Goal: Information Seeking & Learning: Learn about a topic

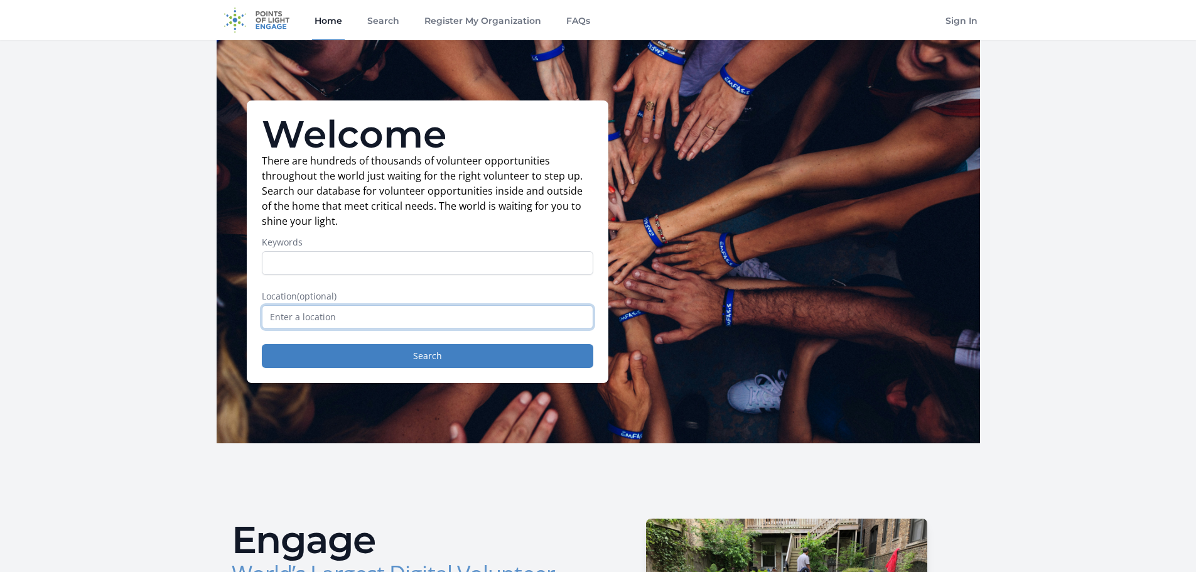
click at [295, 315] on input "text" at bounding box center [428, 317] width 332 height 24
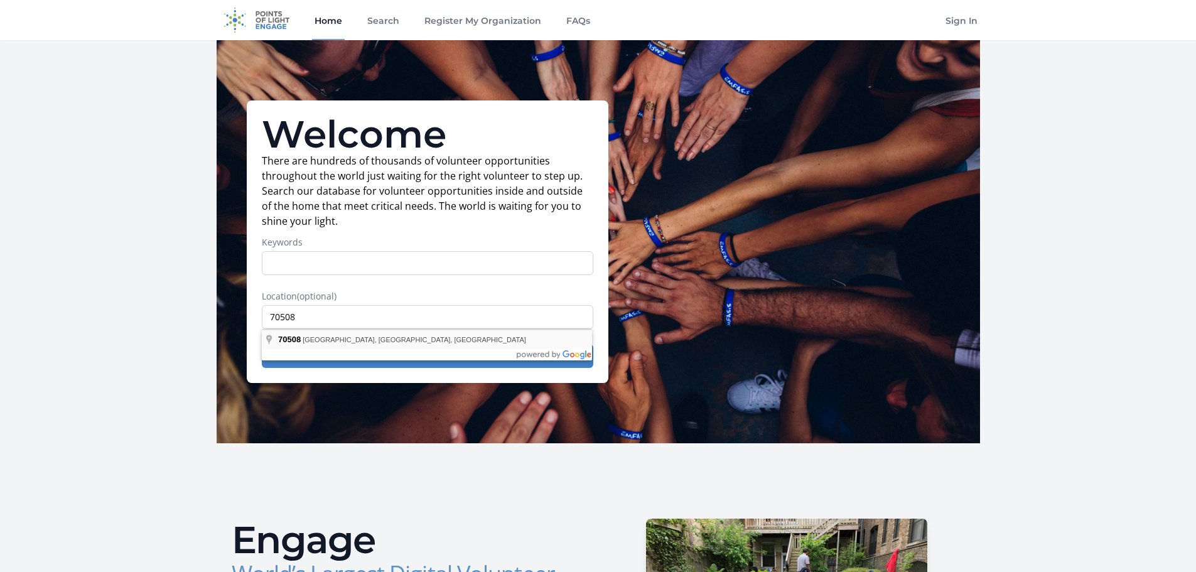
type input "[GEOGRAPHIC_DATA], [GEOGRAPHIC_DATA]"
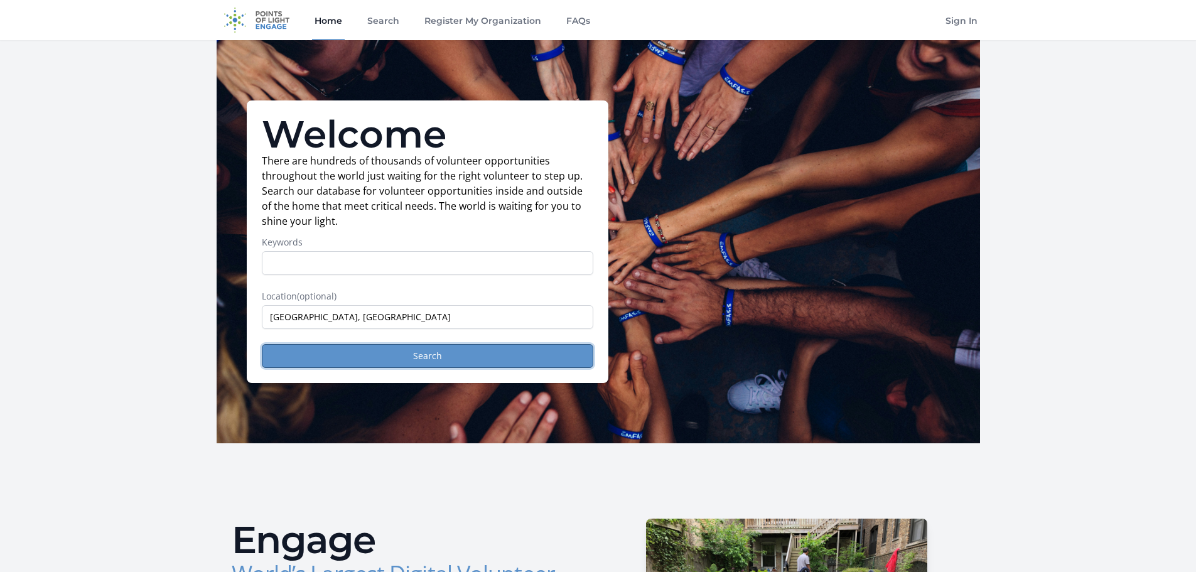
click at [516, 358] on button "Search" at bounding box center [428, 356] width 332 height 24
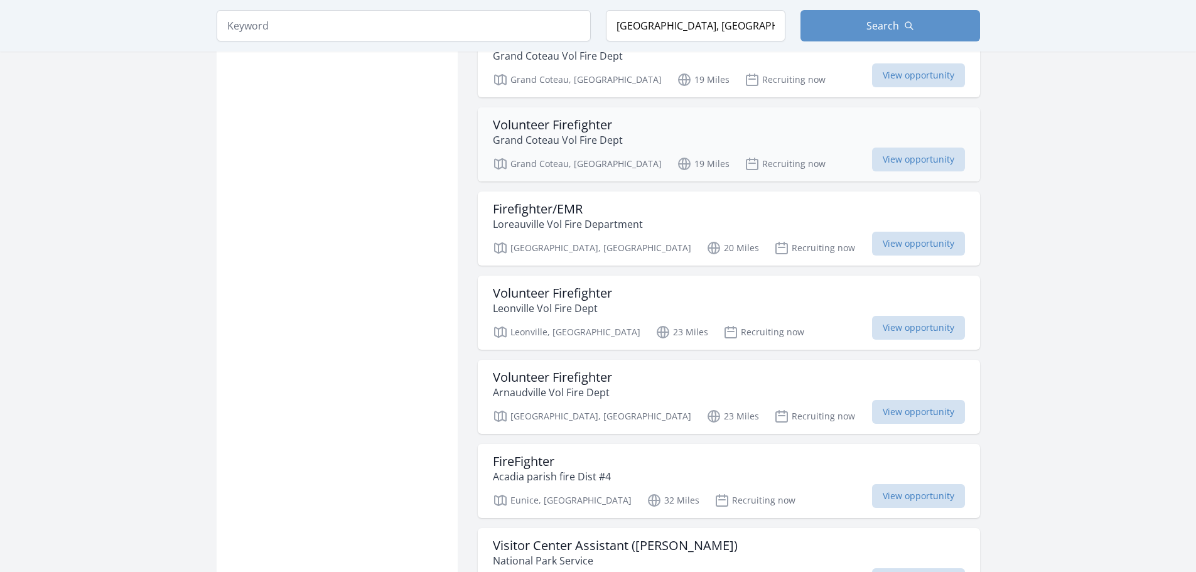
scroll to position [1319, 0]
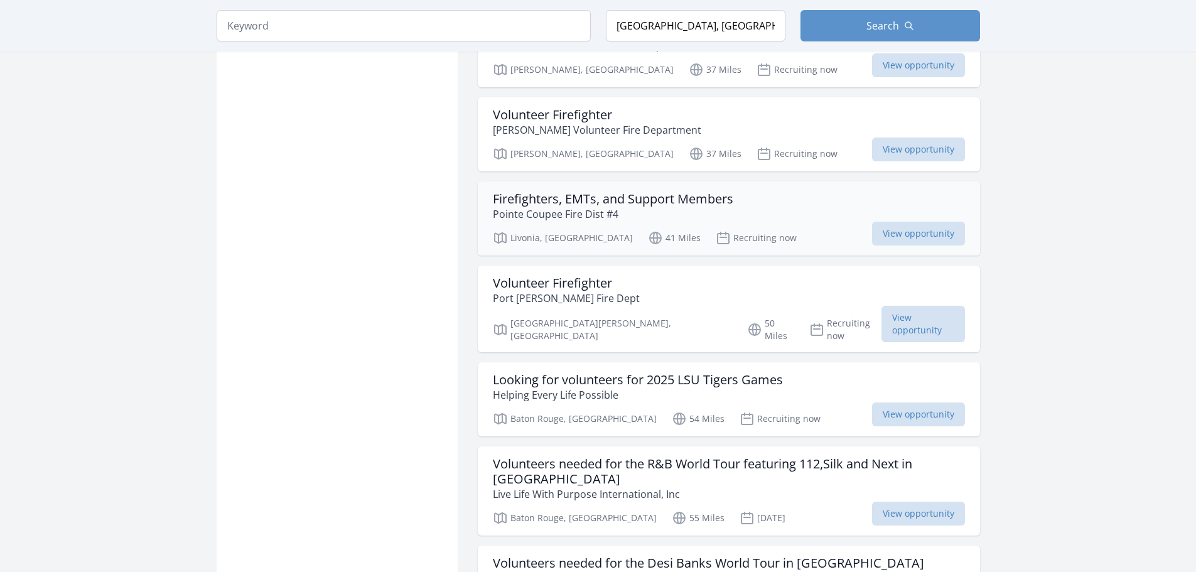
scroll to position [2010, 0]
